Goal: Transaction & Acquisition: Purchase product/service

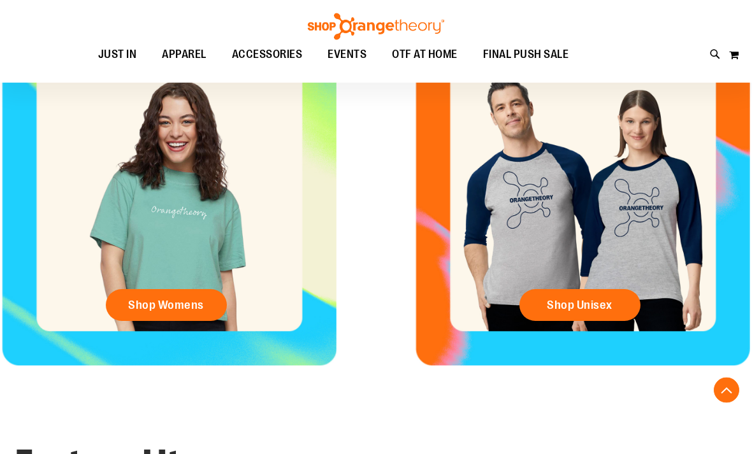
scroll to position [483, 0]
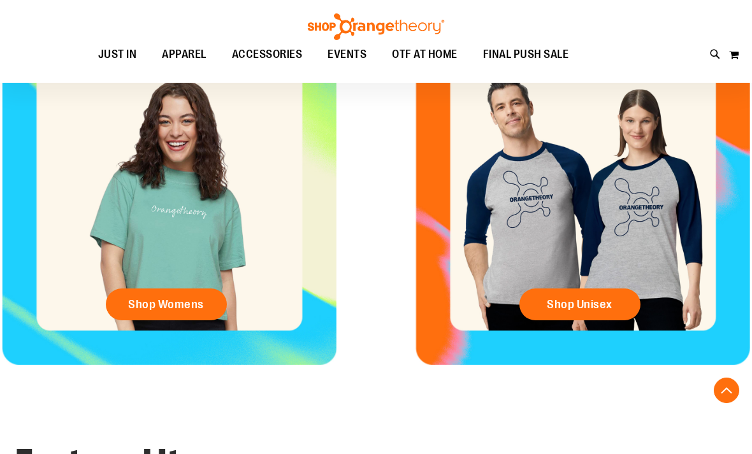
click at [150, 316] on link "Shop Womens" at bounding box center [166, 305] width 121 height 32
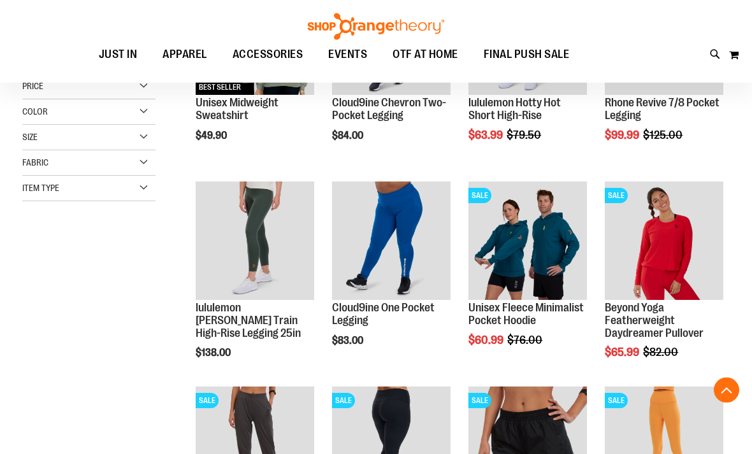
scroll to position [276, 0]
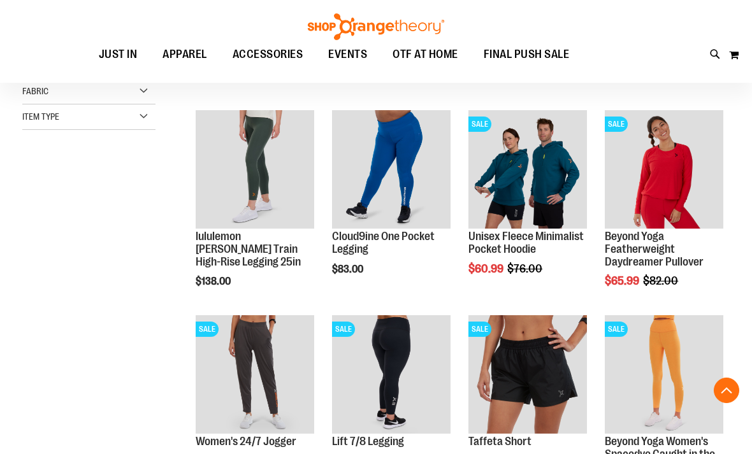
scroll to position [358, 0]
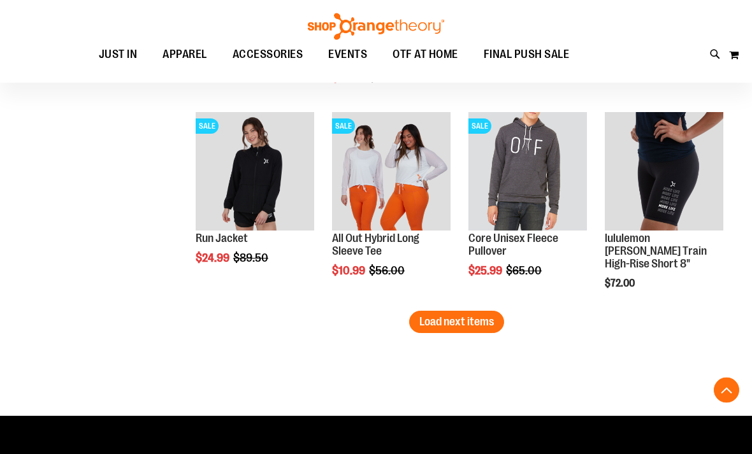
scroll to position [1782, 0]
click at [428, 328] on span "Load next items" at bounding box center [456, 322] width 75 height 13
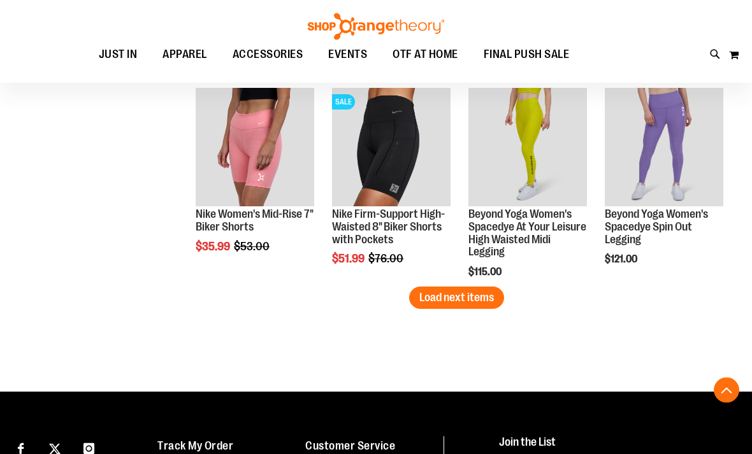
scroll to position [2425, 0]
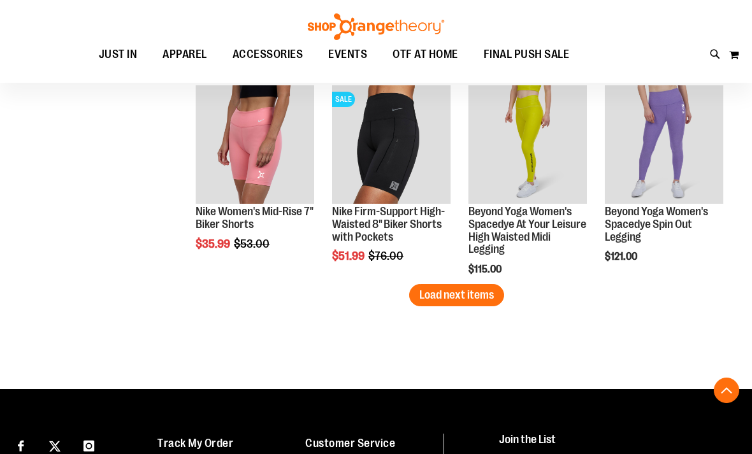
click at [474, 294] on span "Load next items" at bounding box center [456, 295] width 75 height 13
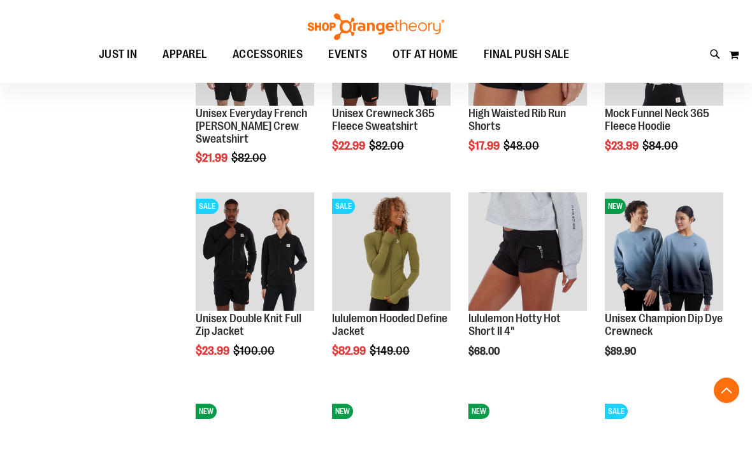
scroll to position [2734, 0]
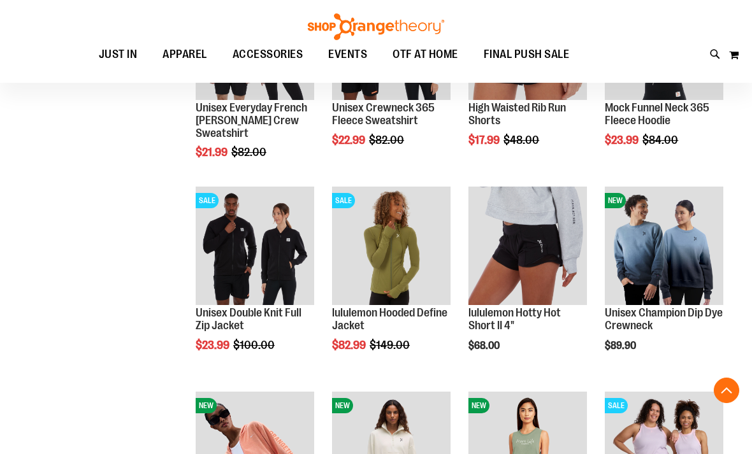
click at [347, 52] on span "EVENTS" at bounding box center [347, 54] width 39 height 29
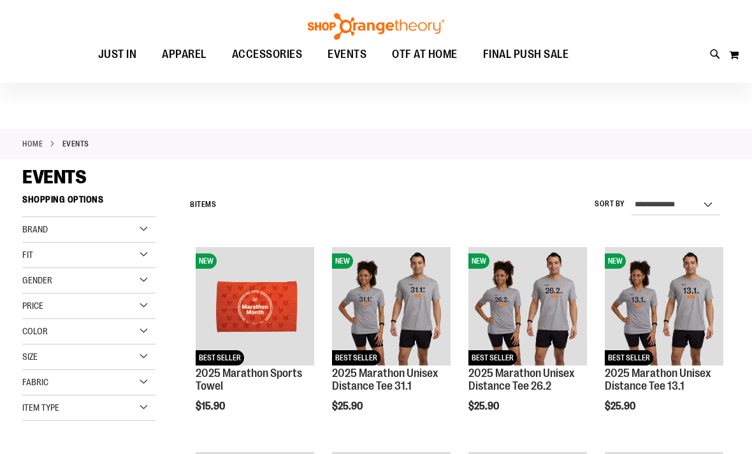
scroll to position [5, 0]
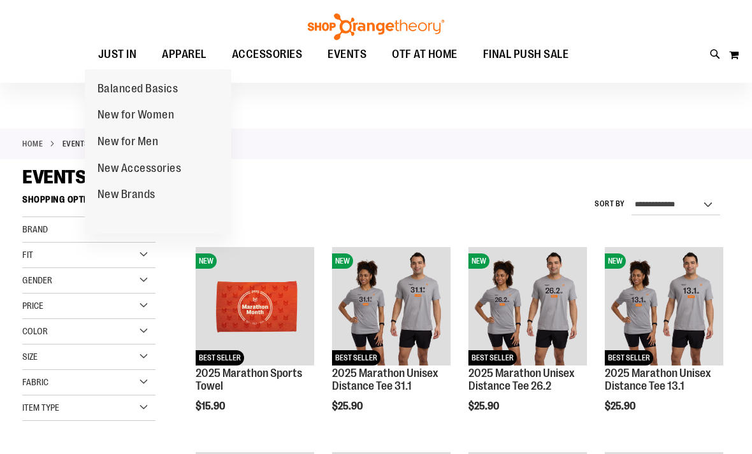
click at [101, 119] on span "New for Women" at bounding box center [136, 116] width 77 height 16
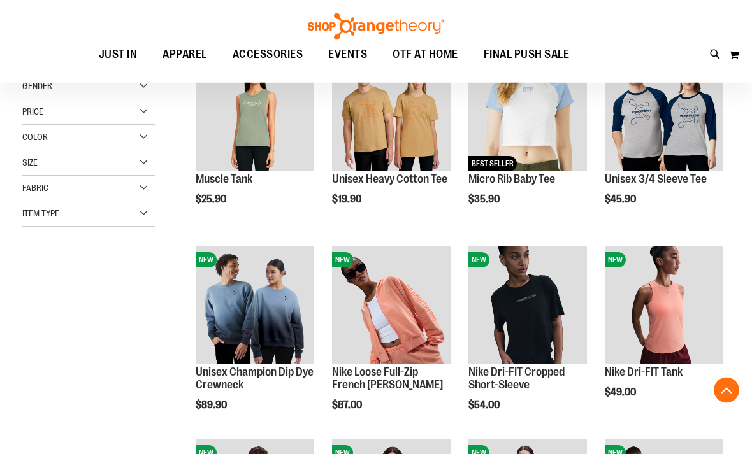
scroll to position [200, 0]
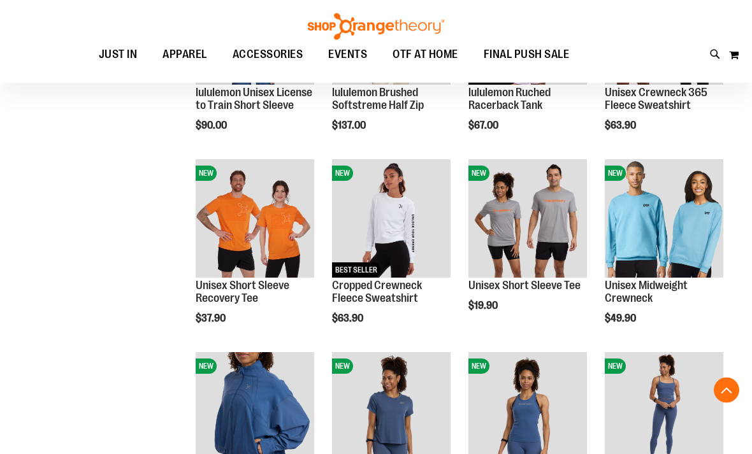
scroll to position [673, 0]
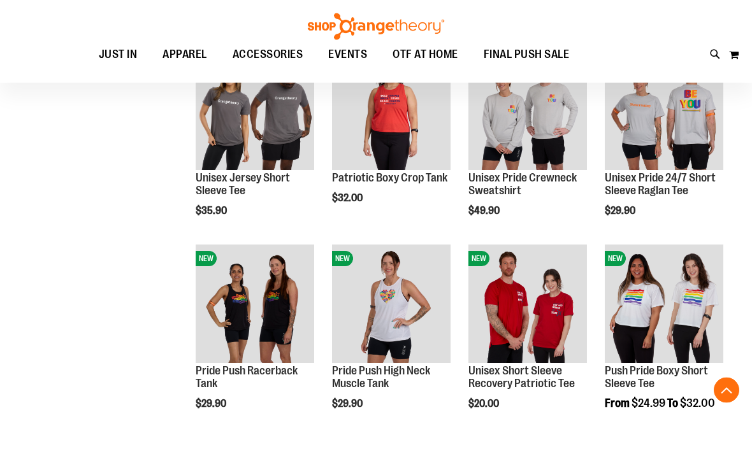
scroll to position [1360, 0]
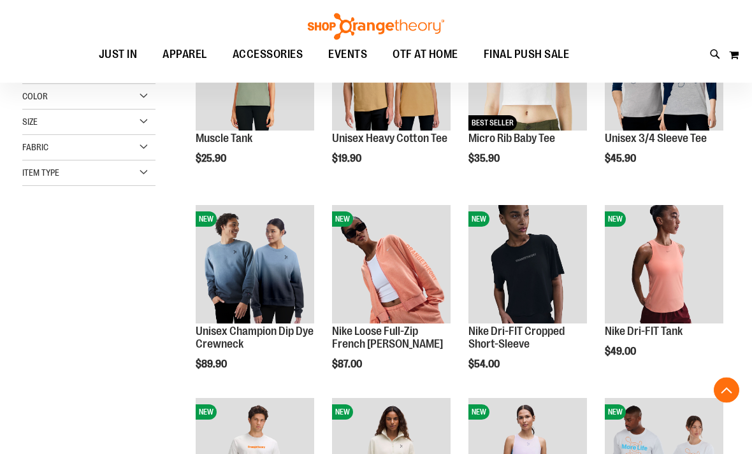
scroll to position [240, 0]
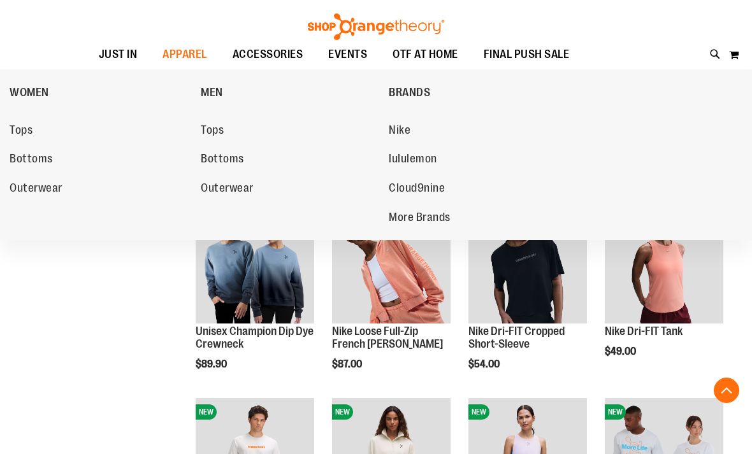
click at [18, 130] on span "Tops" at bounding box center [21, 132] width 23 height 16
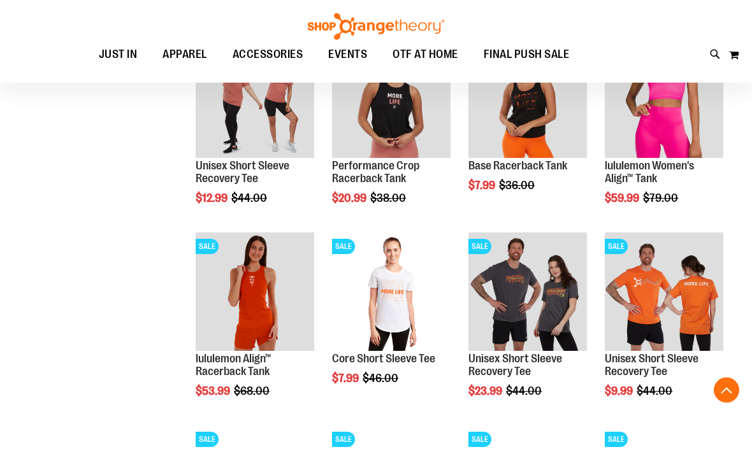
scroll to position [466, 0]
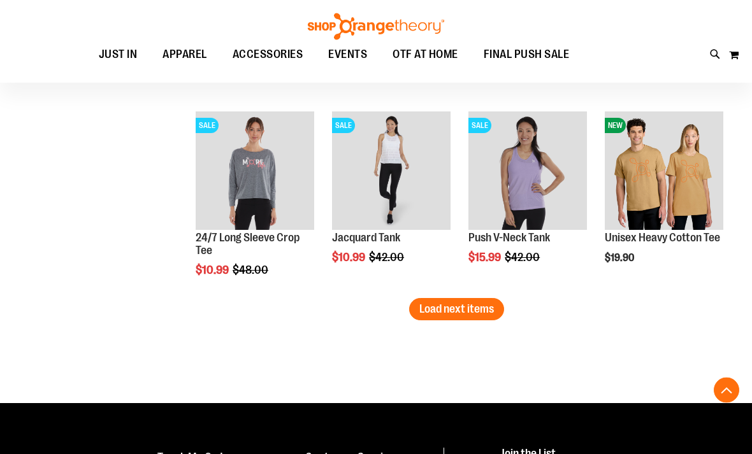
scroll to position [1552, 0]
click at [486, 301] on button "Load next items" at bounding box center [456, 309] width 95 height 22
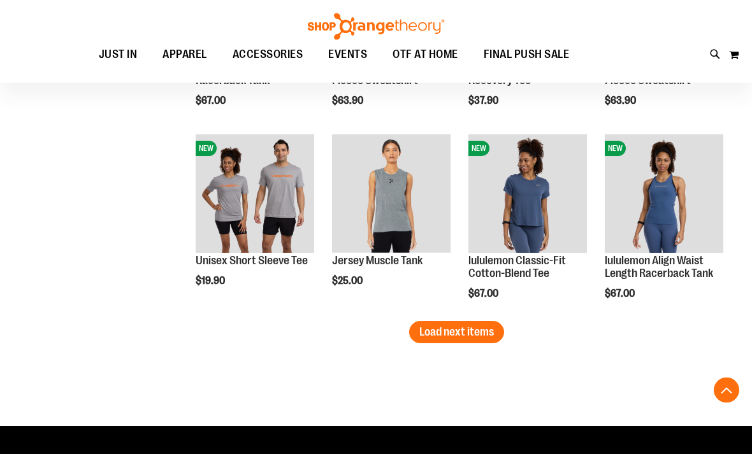
scroll to position [2110, 0]
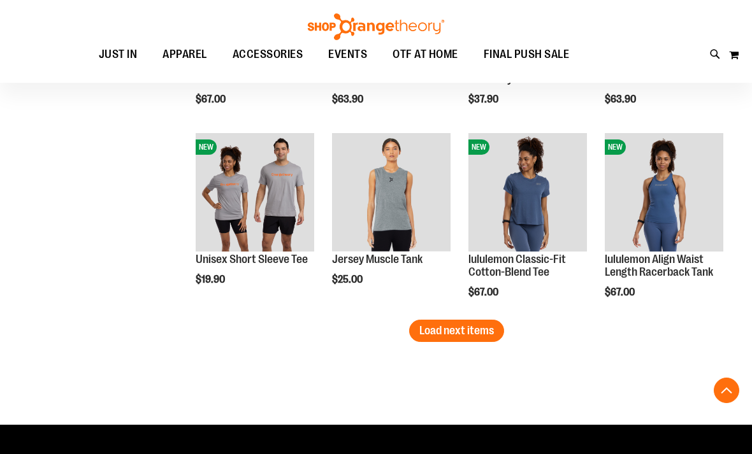
click at [431, 328] on span "Load next items" at bounding box center [456, 330] width 75 height 13
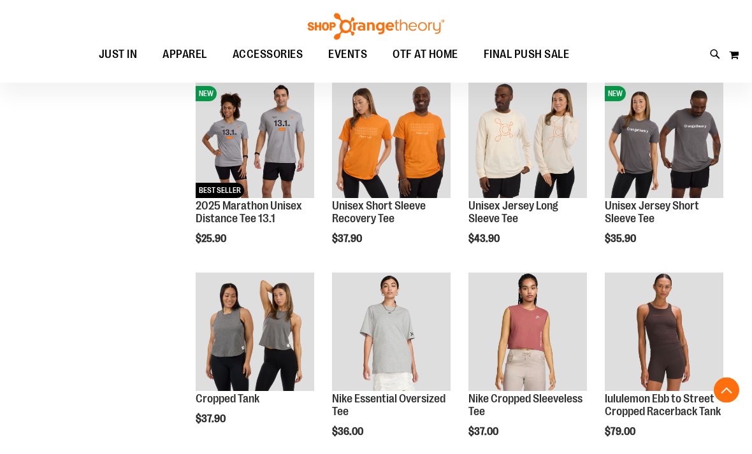
scroll to position [2550, 0]
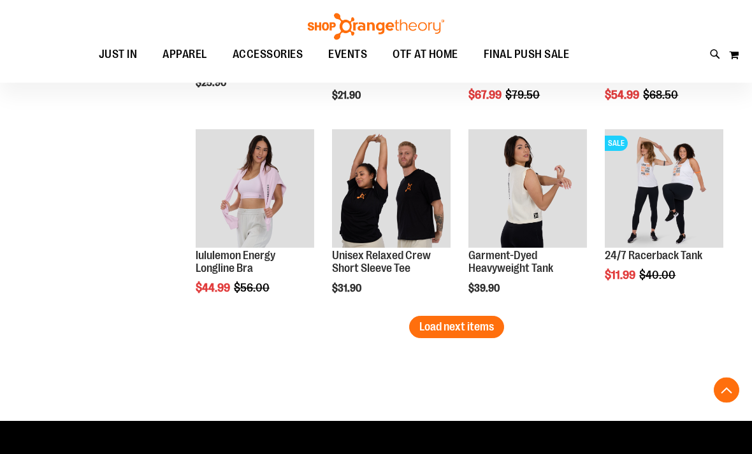
scroll to position [3273, 0]
click at [569, 180] on img "product" at bounding box center [528, 188] width 119 height 119
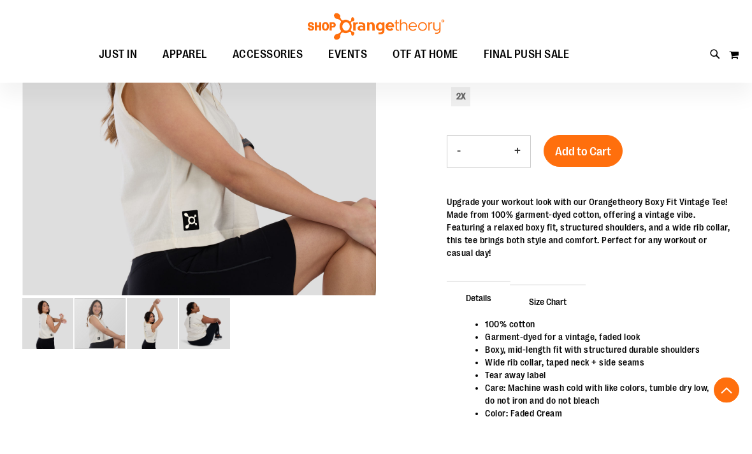
scroll to position [236, 0]
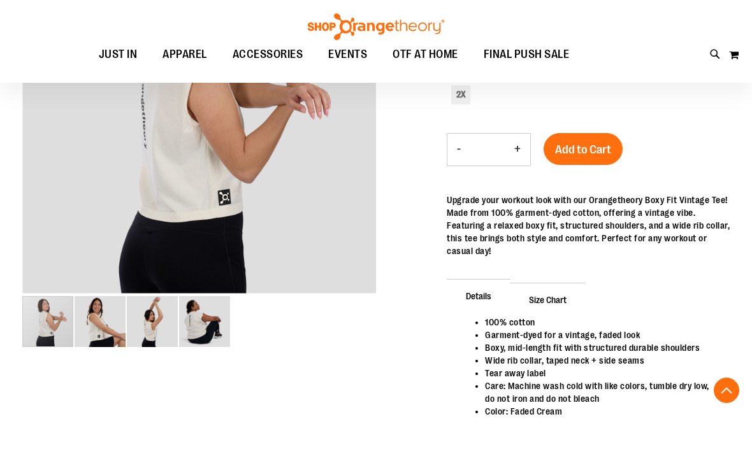
click at [57, 319] on div "carousel" at bounding box center [47, 321] width 51 height 51
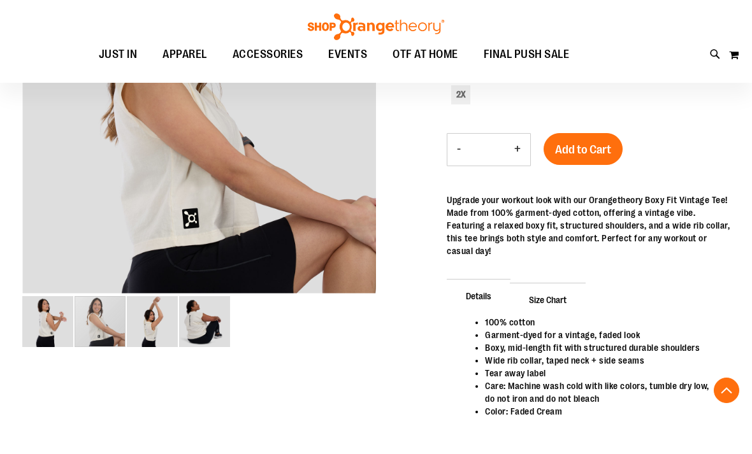
click at [101, 337] on img "image 2 of 4" at bounding box center [100, 321] width 51 height 51
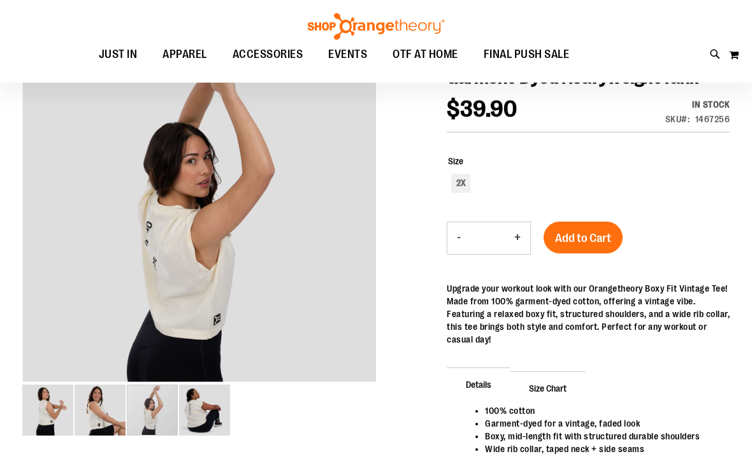
scroll to position [148, 0]
click at [144, 421] on div "carousel" at bounding box center [152, 410] width 51 height 51
click at [178, 424] on div "carousel" at bounding box center [152, 410] width 51 height 51
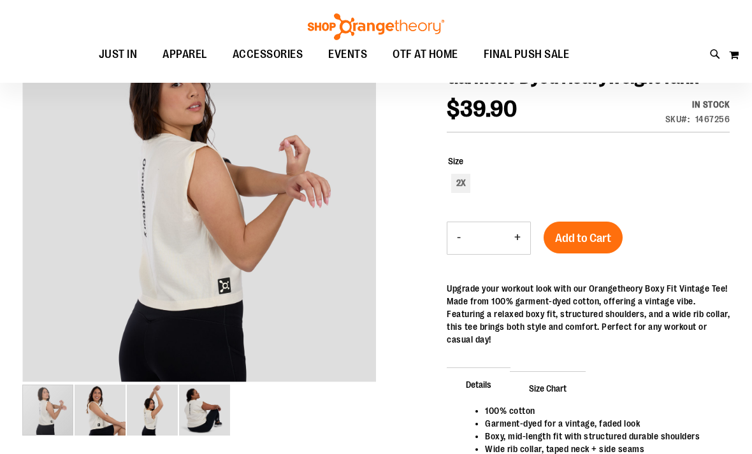
click at [33, 414] on img "image 1 of 4" at bounding box center [47, 410] width 51 height 51
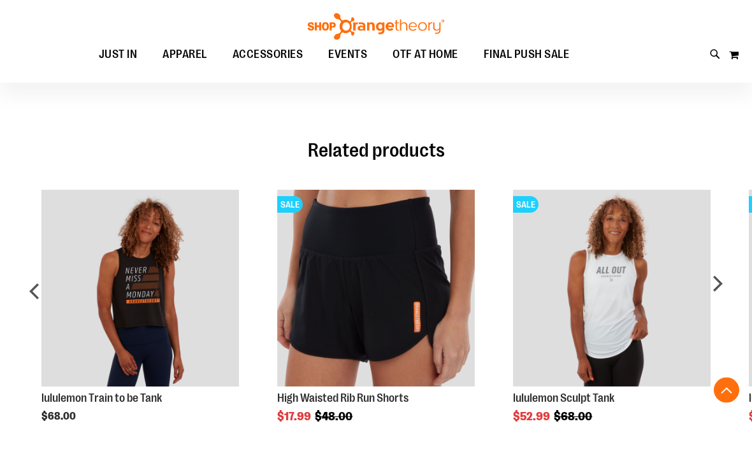
scroll to position [582, 0]
click at [110, 321] on img "Product Page Link" at bounding box center [139, 288] width 197 height 197
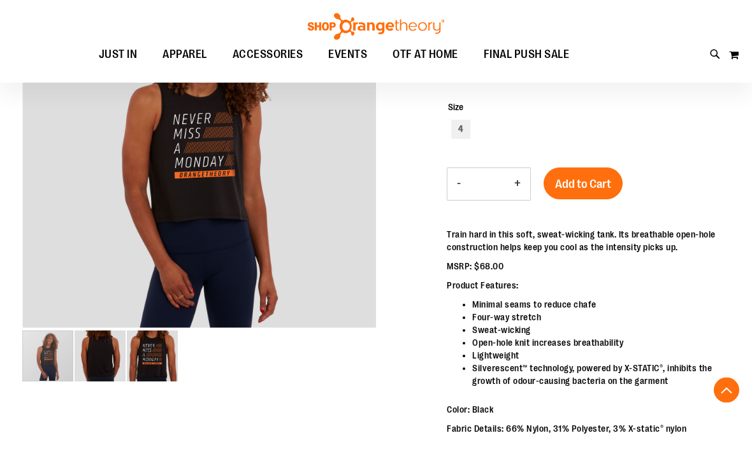
scroll to position [214, 0]
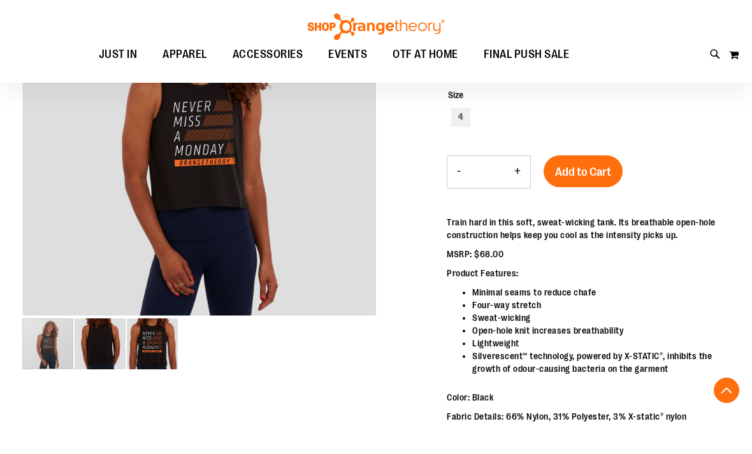
click at [73, 344] on div "carousel" at bounding box center [47, 344] width 51 height 51
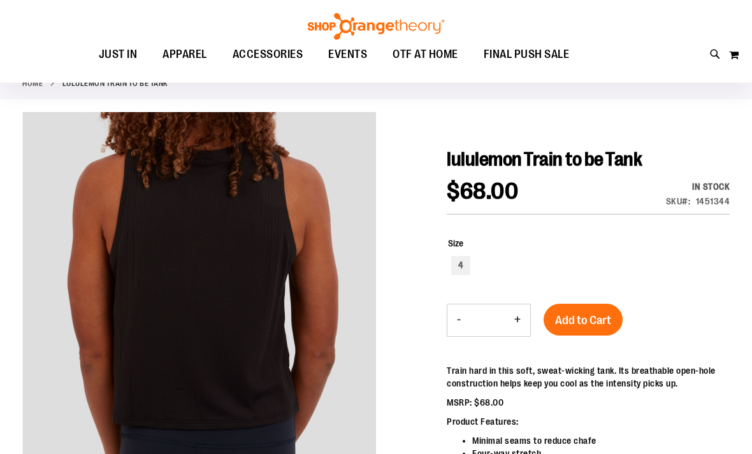
scroll to position [0, 0]
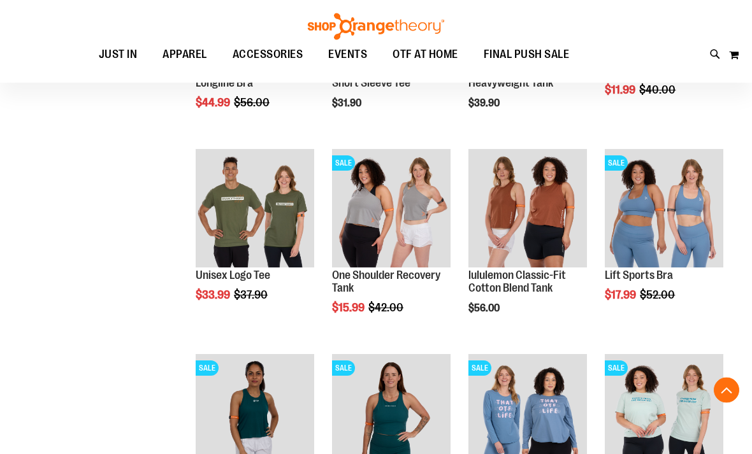
scroll to position [585, 0]
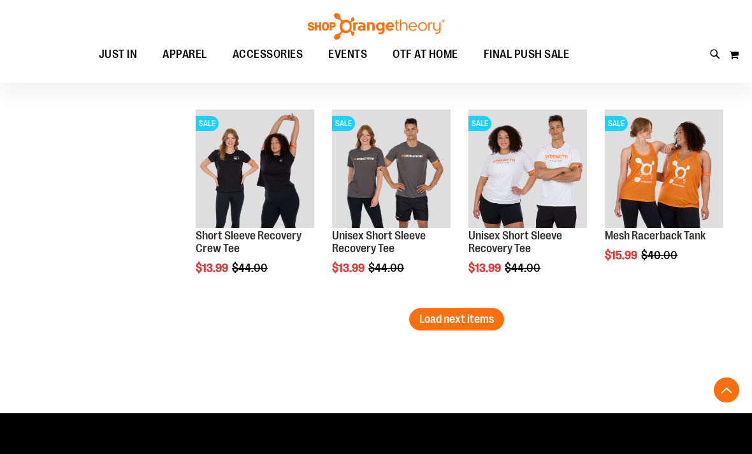
scroll to position [1652, 0]
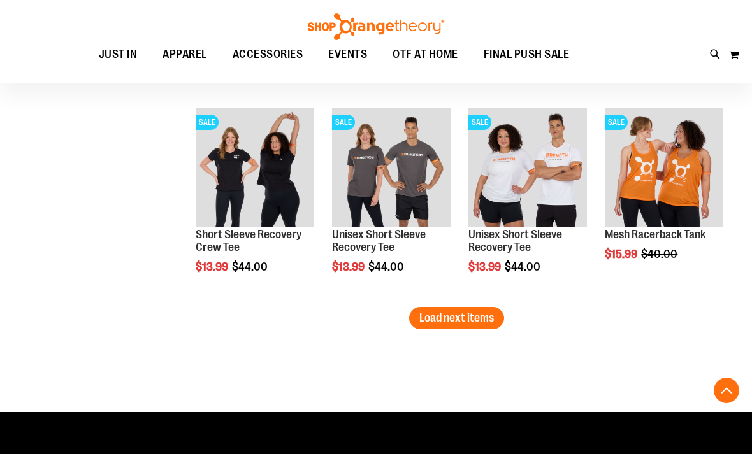
click at [475, 317] on span "Load next items" at bounding box center [456, 318] width 75 height 13
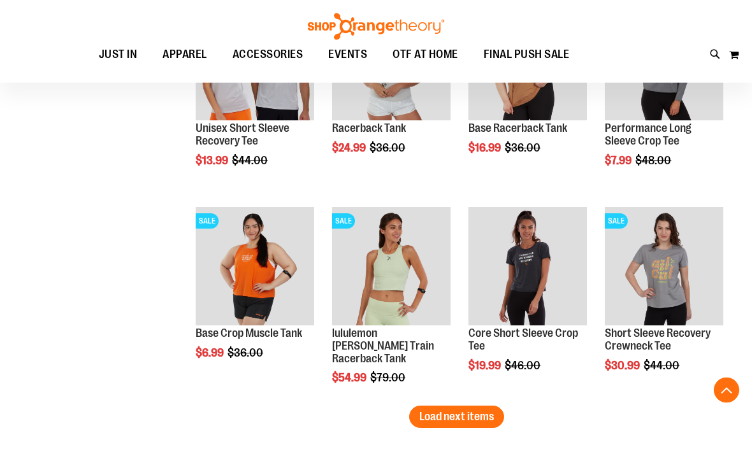
scroll to position [2170, 0]
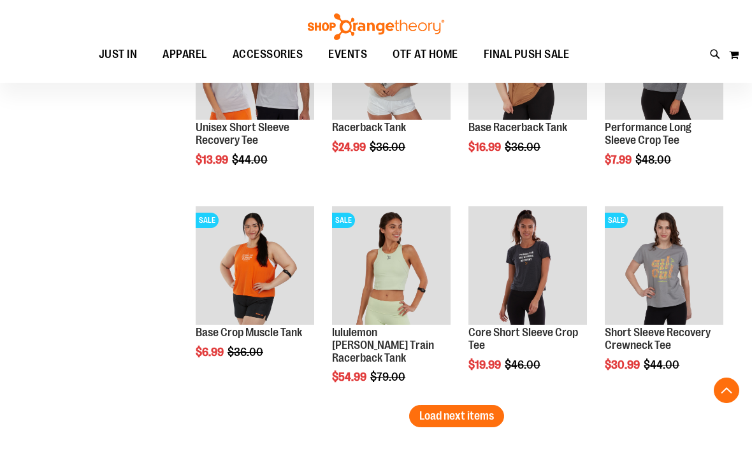
click at [467, 412] on span "Load next items" at bounding box center [456, 416] width 75 height 13
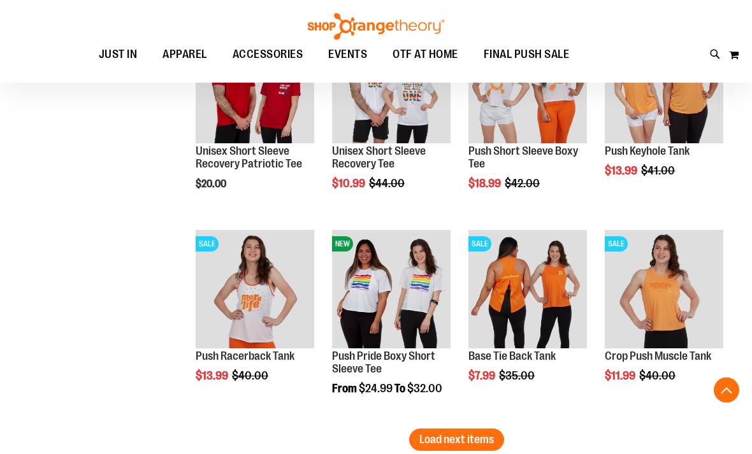
scroll to position [2763, 0]
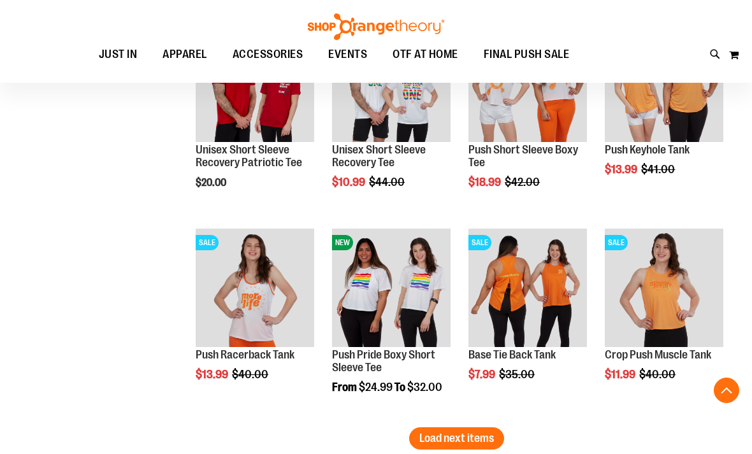
click at [430, 433] on span "Load next items" at bounding box center [456, 438] width 75 height 13
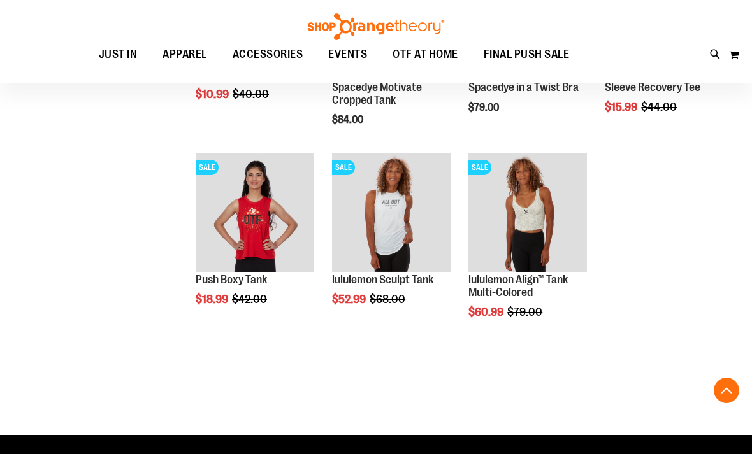
scroll to position [3425, 0]
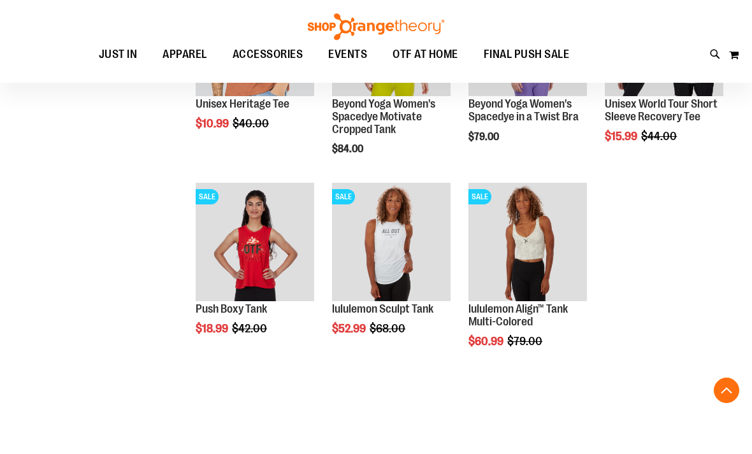
click at [455, 55] on span "OTF AT HOME" at bounding box center [426, 54] width 66 height 29
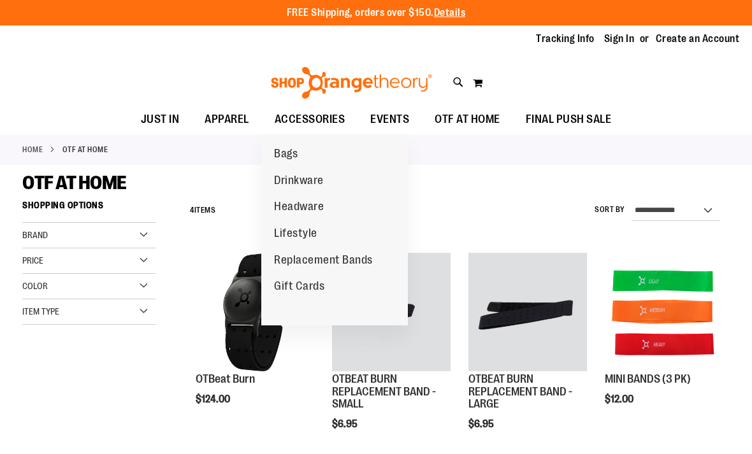
click at [290, 177] on span "Drinkware" at bounding box center [299, 182] width 50 height 16
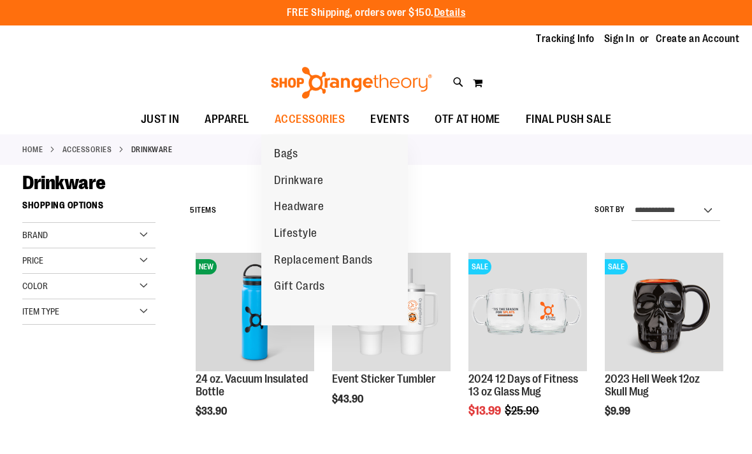
click at [265, 210] on link "Headware" at bounding box center [298, 207] width 75 height 27
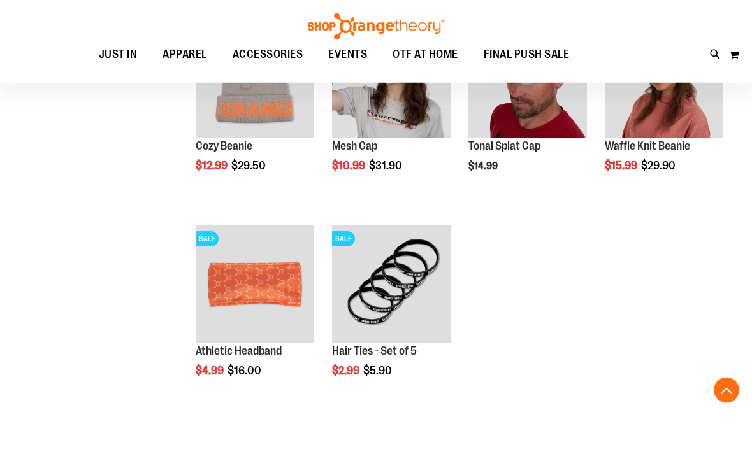
scroll to position [486, 0]
